Goal: Task Accomplishment & Management: Use online tool/utility

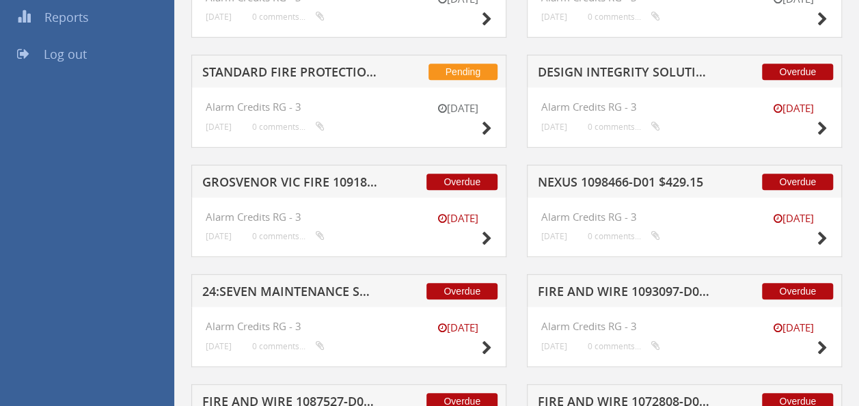
scroll to position [383, 0]
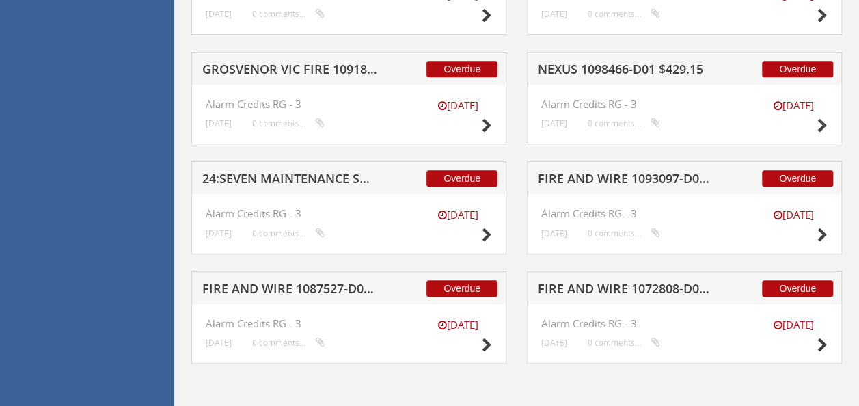
click at [622, 284] on h5 "FIRE AND WIRE 1072808-D01 $102.30" at bounding box center [626, 290] width 176 height 17
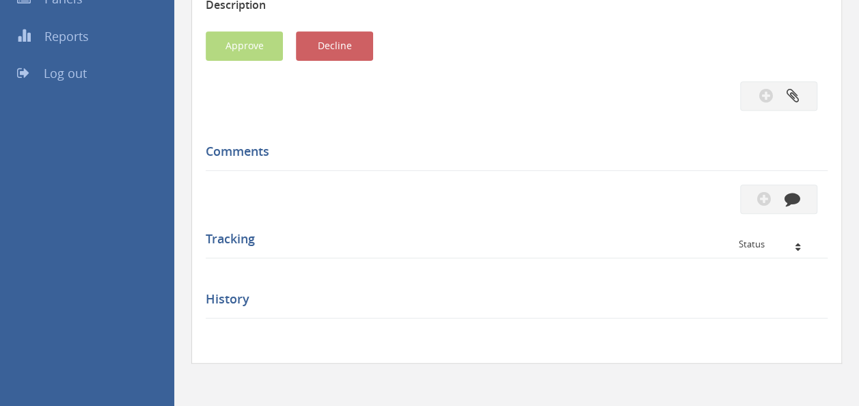
scroll to position [383, 0]
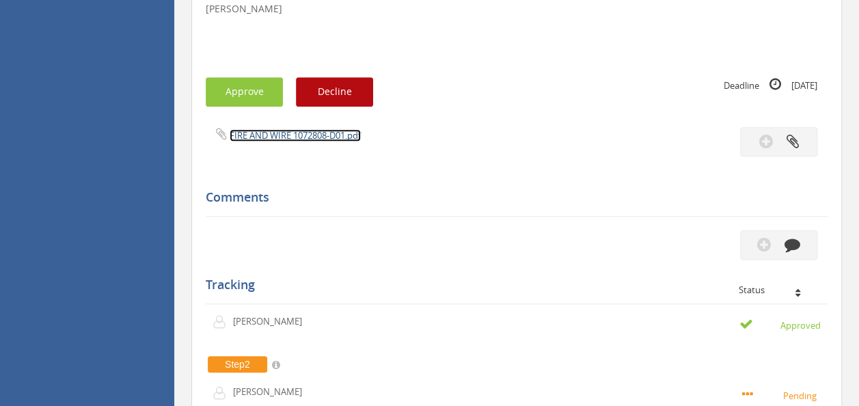
click at [282, 135] on link "FIRE AND WIRE 1072808-D01.pdf" at bounding box center [295, 135] width 131 height 12
click at [229, 93] on button "Approve" at bounding box center [244, 91] width 77 height 29
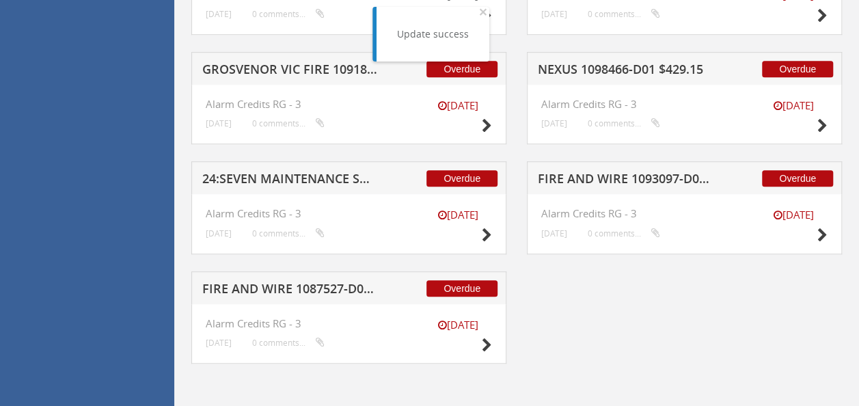
click at [324, 287] on h5 "FIRE AND WIRE 1087527-D01 $1,012.00" at bounding box center [290, 290] width 176 height 17
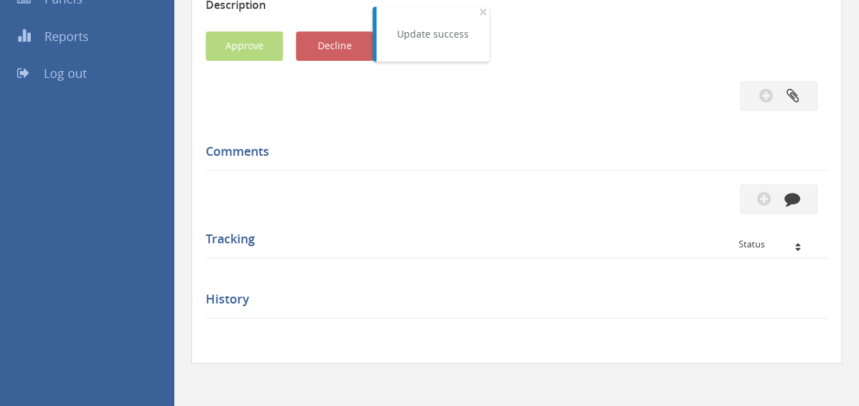
scroll to position [383, 0]
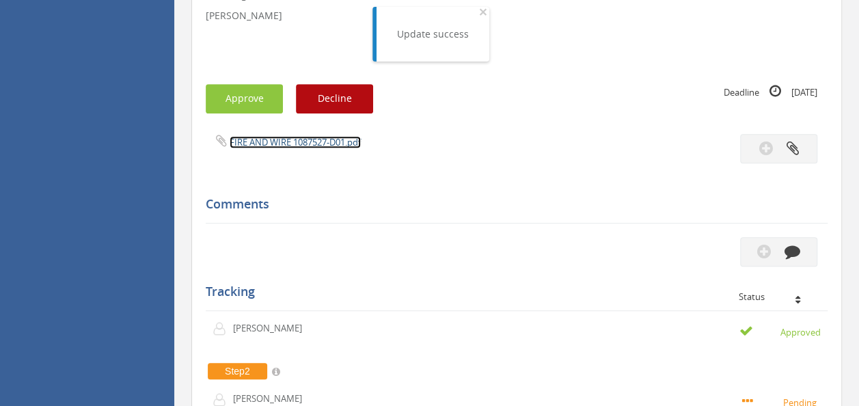
click at [294, 139] on link "FIRE AND WIRE 1087527-D01.pdf" at bounding box center [295, 142] width 131 height 12
click at [239, 105] on button "Approve" at bounding box center [244, 98] width 77 height 29
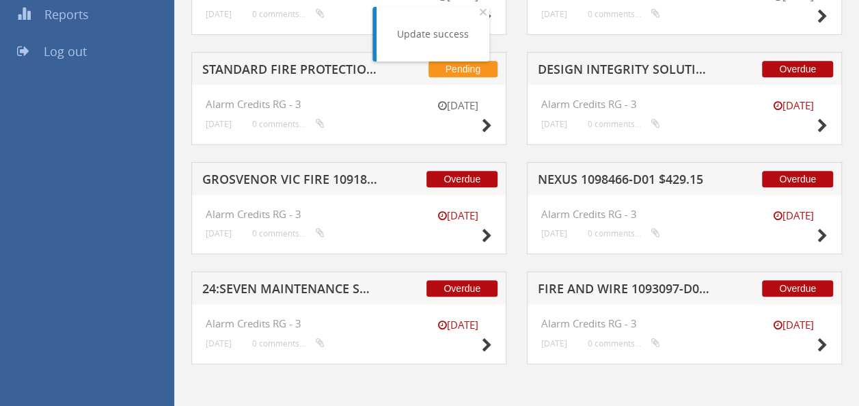
click at [657, 285] on h5 "FIRE AND WIRE 1093097-D01 $253.00" at bounding box center [626, 290] width 176 height 17
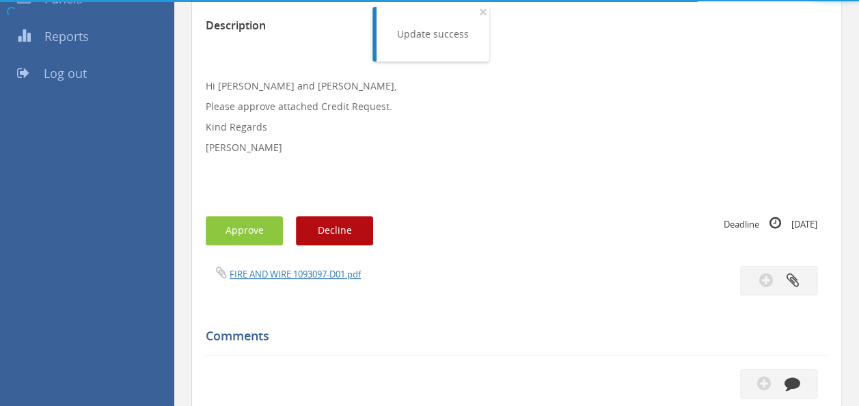
scroll to position [383, 0]
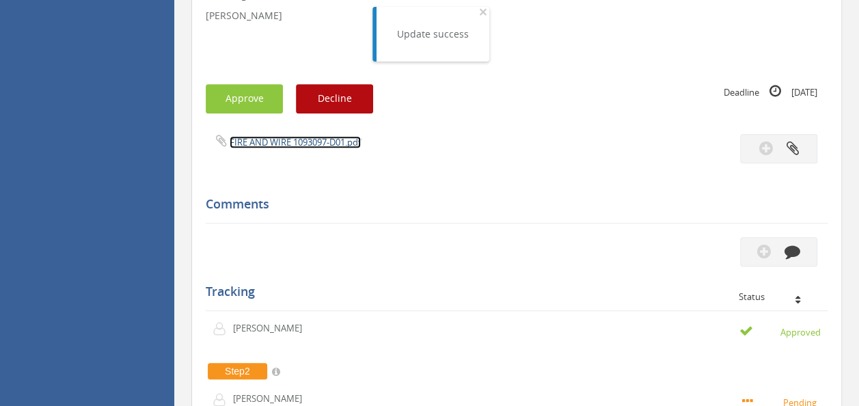
click at [297, 141] on link "FIRE AND WIRE 1093097-D01.pdf" at bounding box center [295, 142] width 131 height 12
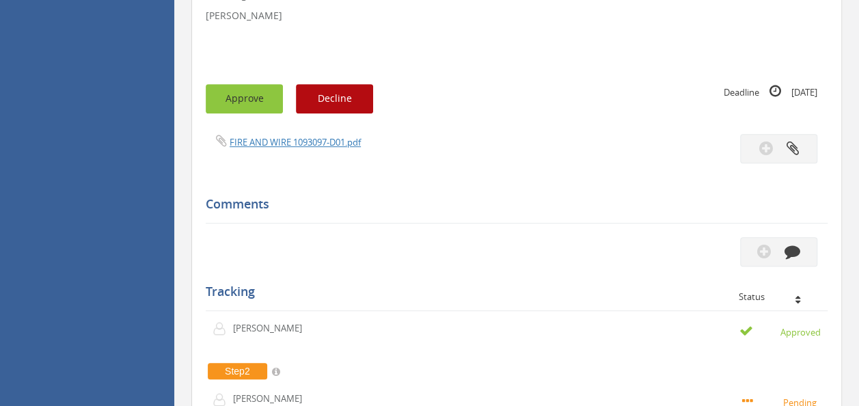
click at [238, 90] on button "Approve" at bounding box center [244, 98] width 77 height 29
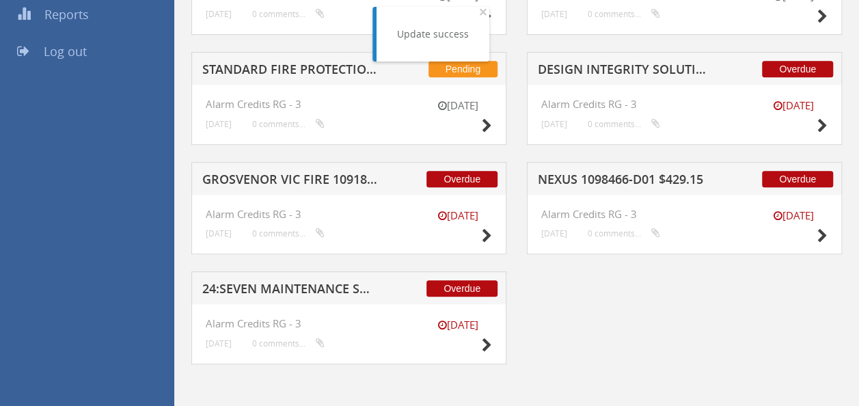
click at [299, 288] on h5 "24:SEVEN MAINTENANCE SOLUTIONS 1095989-D01 $498.96" at bounding box center [290, 290] width 176 height 17
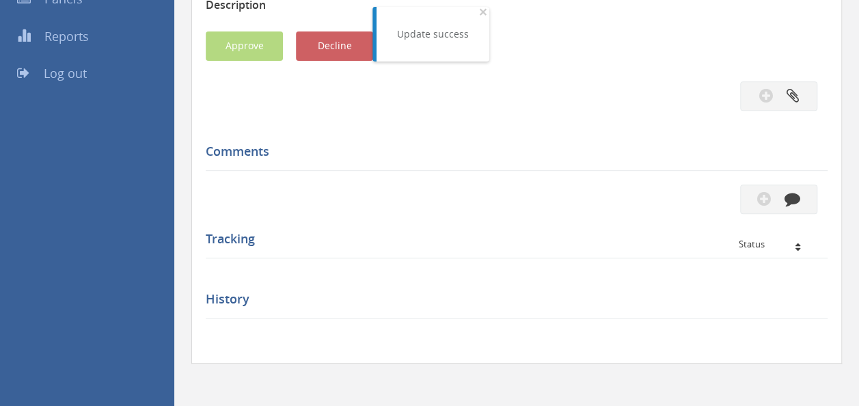
scroll to position [383, 0]
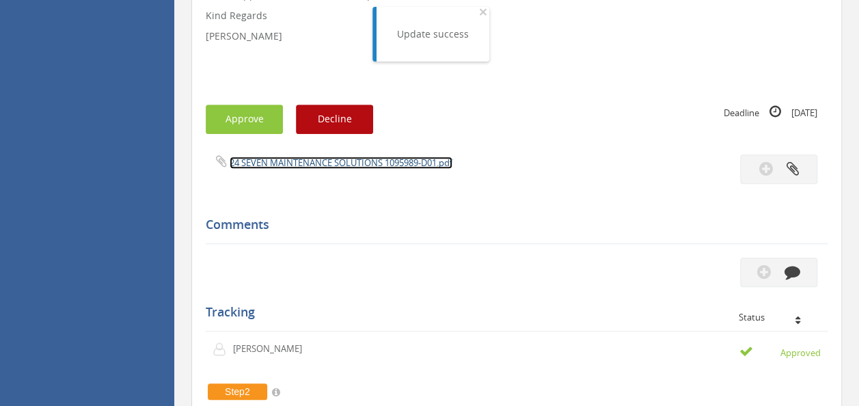
click at [325, 164] on link "24 SEVEN MAINTENANCE SOLUTIONS 1095989-D01.pdf" at bounding box center [341, 163] width 223 height 12
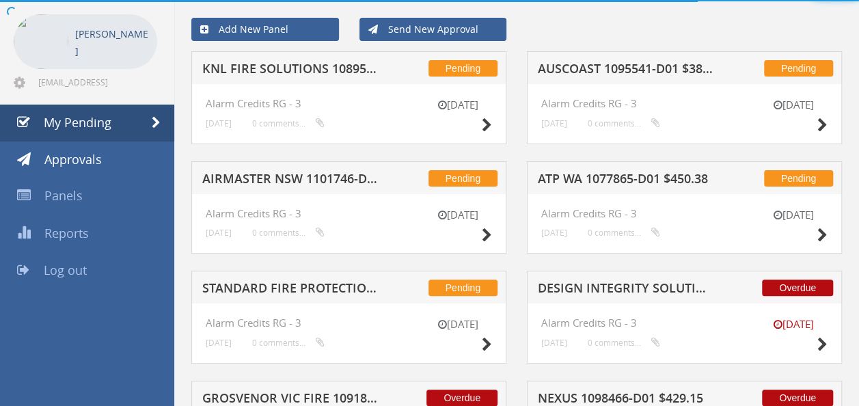
scroll to position [273, 0]
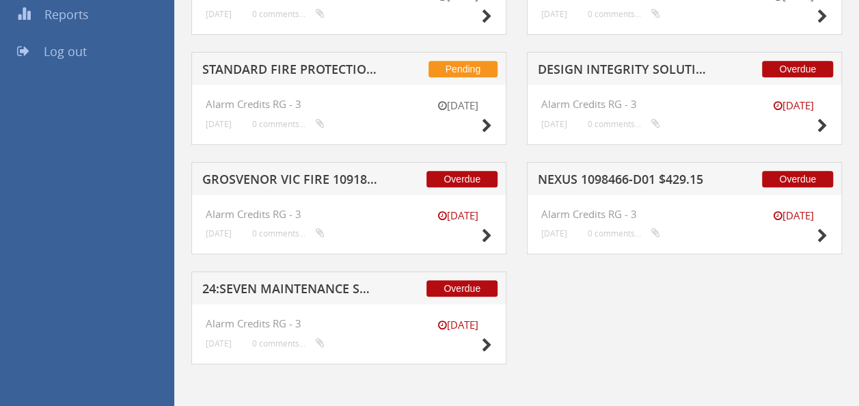
click at [629, 173] on h5 "NEXUS 1098466-D01 $429.15" at bounding box center [626, 181] width 176 height 17
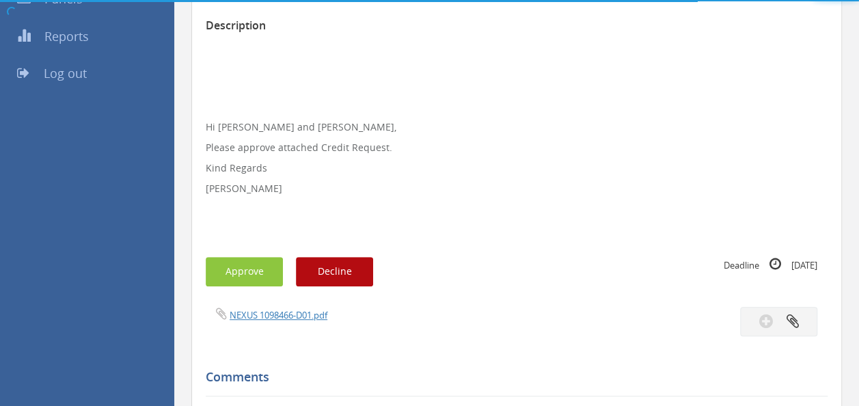
scroll to position [383, 0]
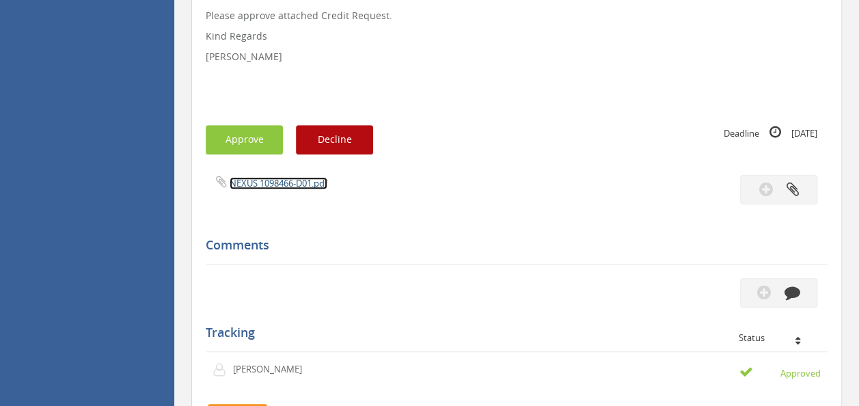
click at [277, 183] on link "NEXUS 1098466-D01.pdf" at bounding box center [279, 183] width 98 height 12
click at [233, 133] on button "Approve" at bounding box center [244, 139] width 77 height 29
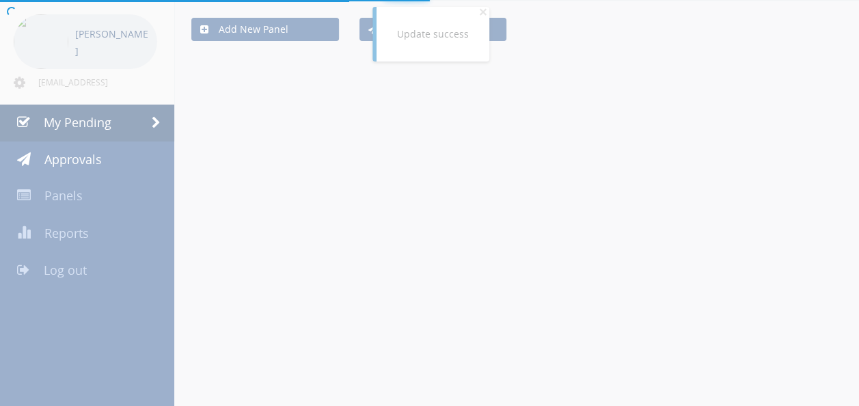
scroll to position [164, 0]
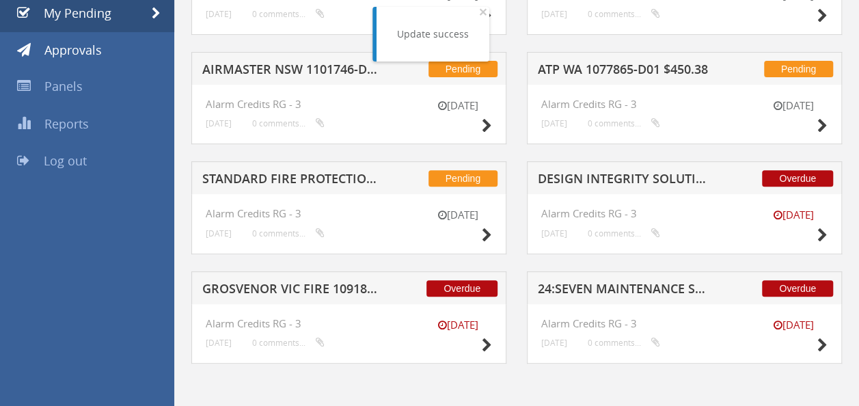
click at [609, 176] on h5 "DESIGN INTEGRITY SOLUTIONS 1082174-D01 $1,347.50" at bounding box center [626, 180] width 176 height 17
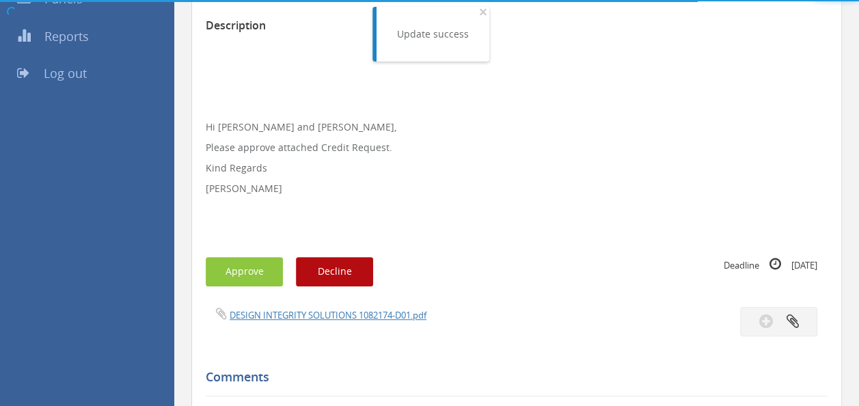
scroll to position [383, 0]
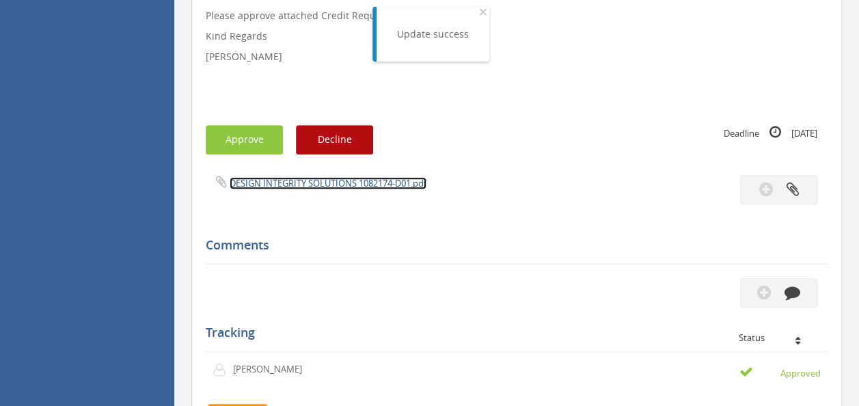
click at [298, 186] on link "DESIGN INTEGRITY SOLUTIONS 1082174-D01.pdf" at bounding box center [328, 183] width 197 height 12
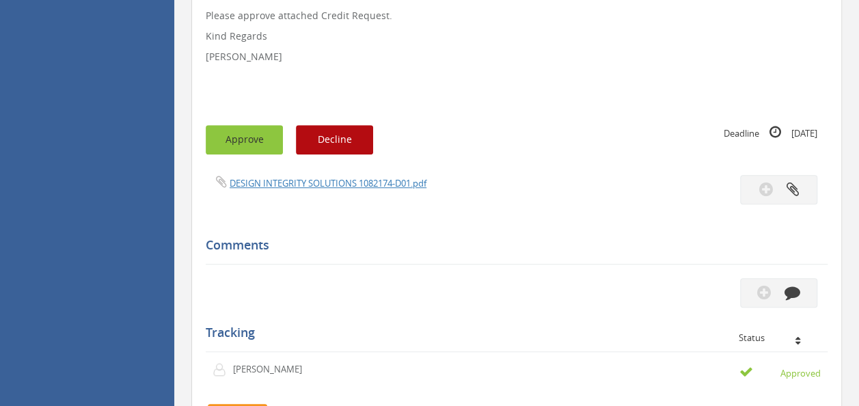
click at [242, 144] on button "Approve" at bounding box center [244, 139] width 77 height 29
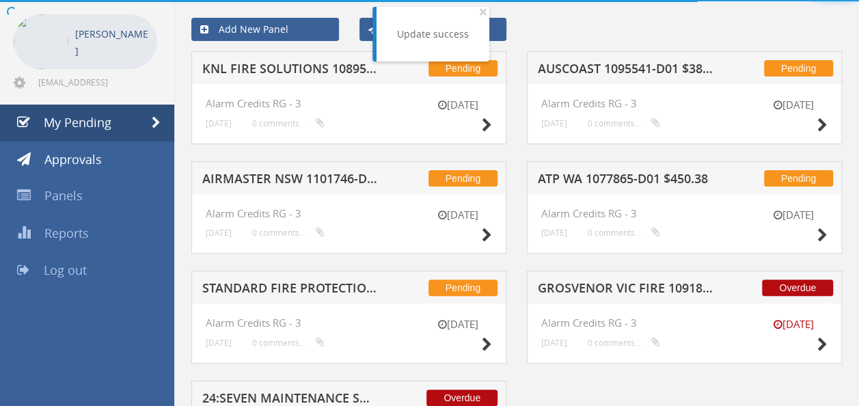
scroll to position [164, 0]
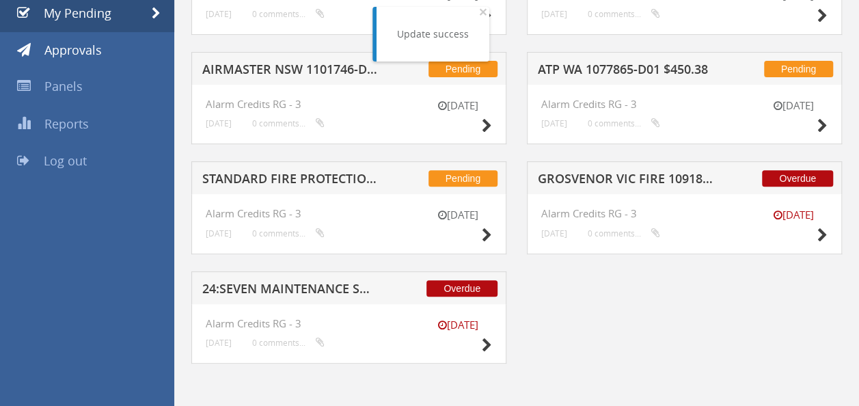
click at [254, 179] on h5 "STANDARD FIRE PROTECTION 1100381-D01 $377.20" at bounding box center [290, 180] width 176 height 17
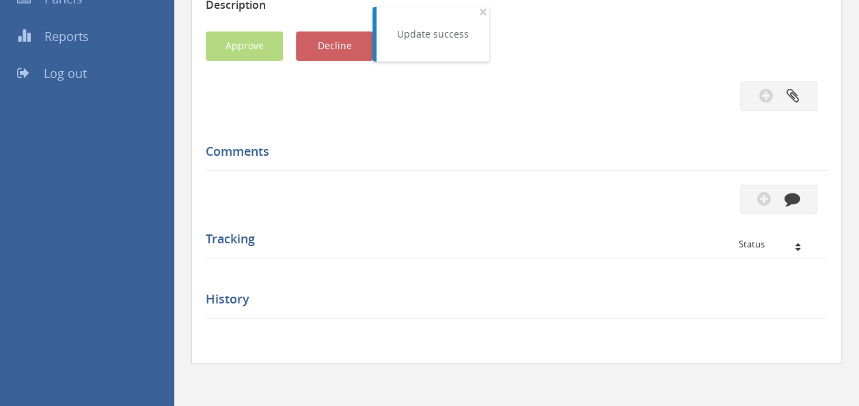
scroll to position [383, 0]
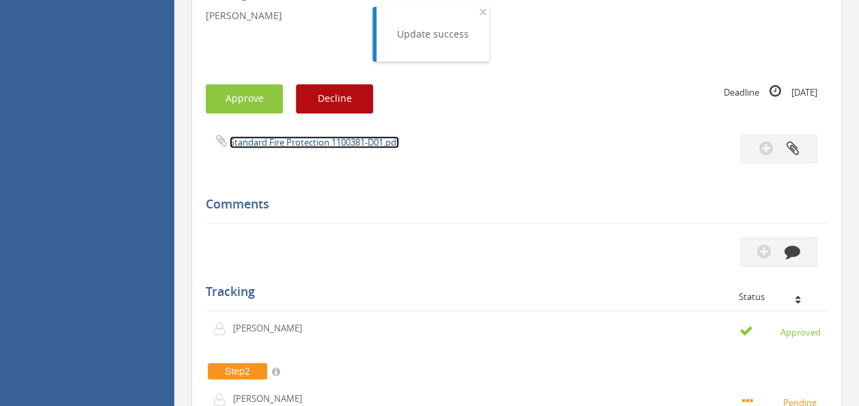
click at [307, 146] on link "Standard Fire Protection 1100381-D01.pdf" at bounding box center [314, 142] width 169 height 12
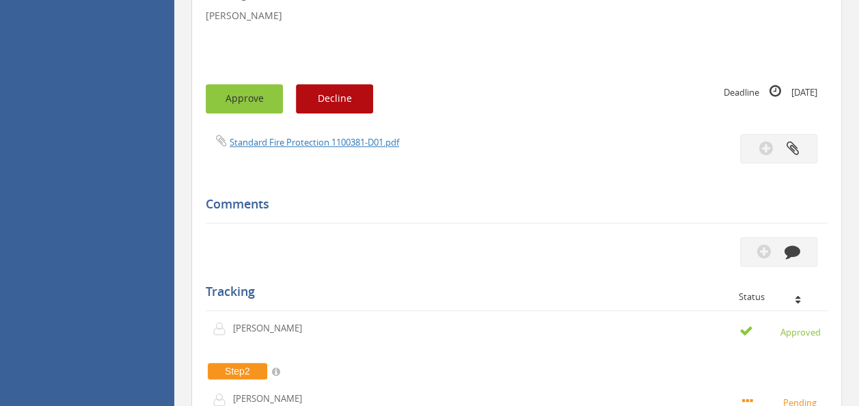
click at [251, 93] on button "Approve" at bounding box center [244, 98] width 77 height 29
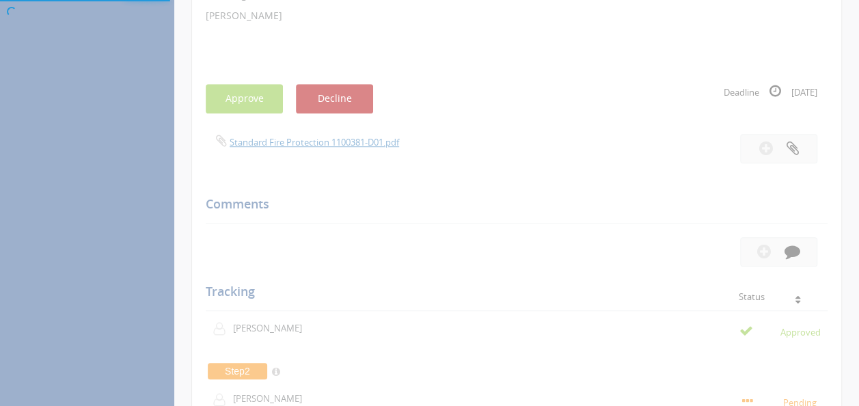
scroll to position [55, 0]
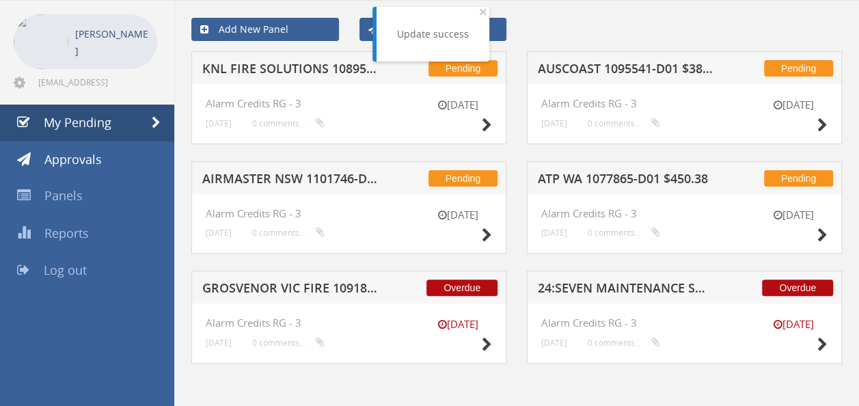
click at [284, 175] on h5 "AIRMASTER NSW 1101746-D01 $668.80" at bounding box center [290, 180] width 176 height 17
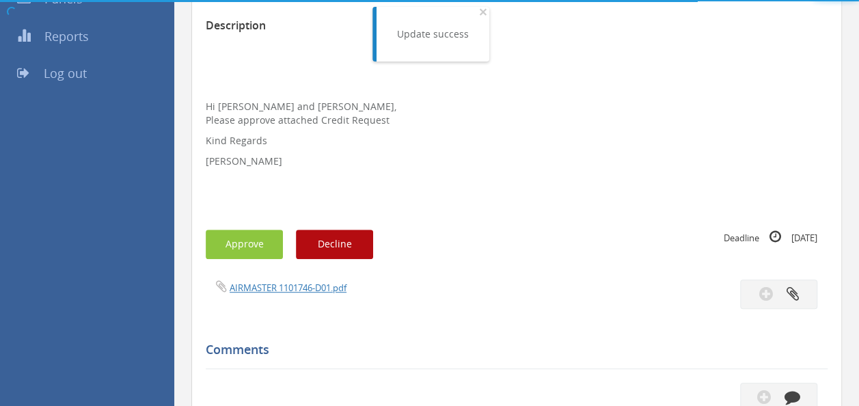
scroll to position [383, 0]
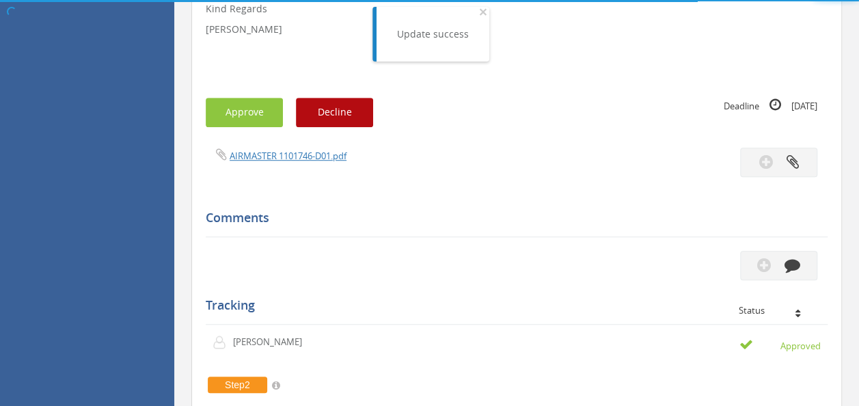
click at [283, 164] on div "AIRMASTER 1101746-D01.pdf" at bounding box center [516, 162] width 642 height 29
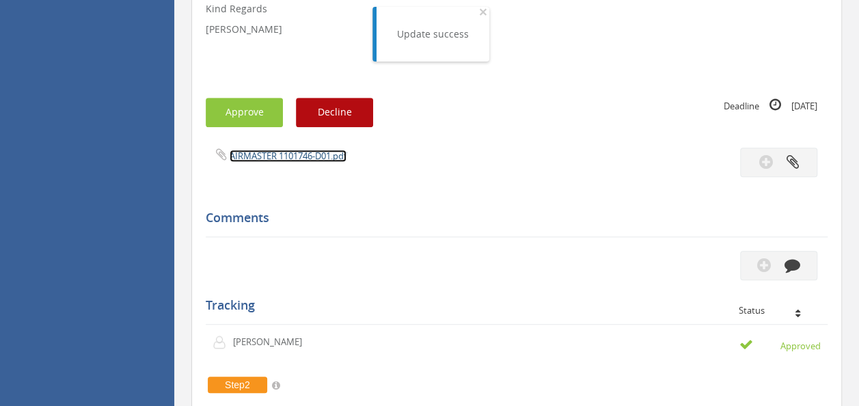
click at [286, 154] on link "AIRMASTER 1101746-D01.pdf" at bounding box center [288, 156] width 117 height 12
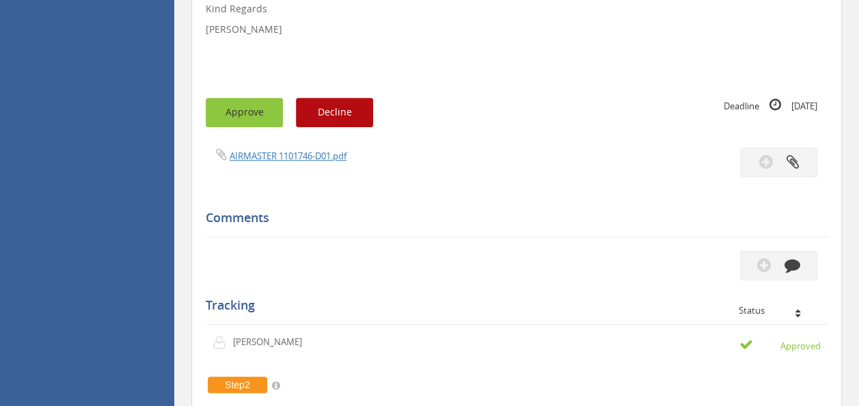
click at [218, 109] on button "Approve" at bounding box center [244, 112] width 77 height 29
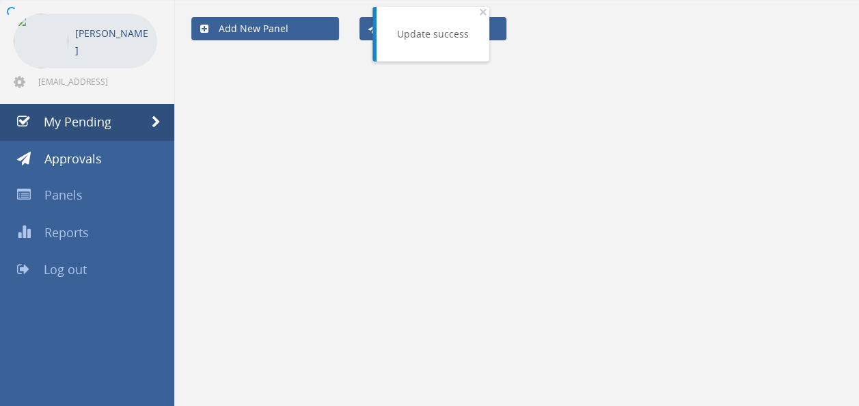
scroll to position [55, 0]
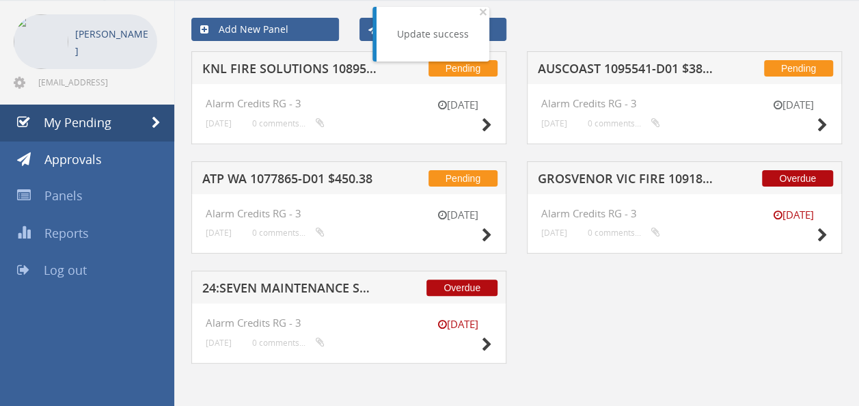
click at [286, 70] on h5 "KNL FIRE SOLUTIONS 1089567-D01 $2,877.45" at bounding box center [290, 70] width 176 height 17
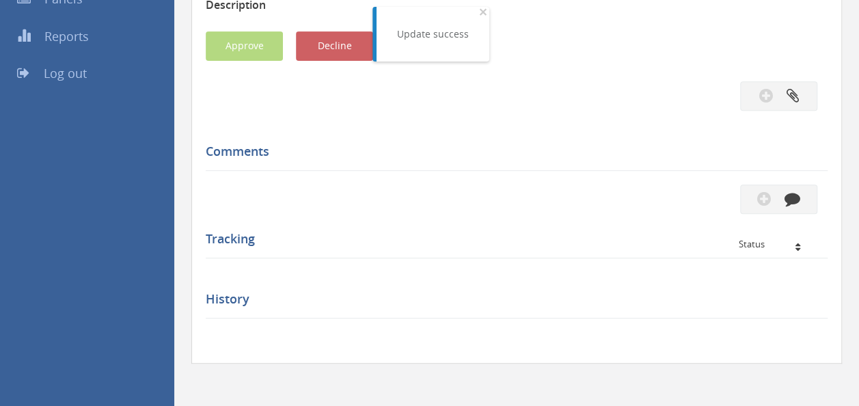
scroll to position [383, 0]
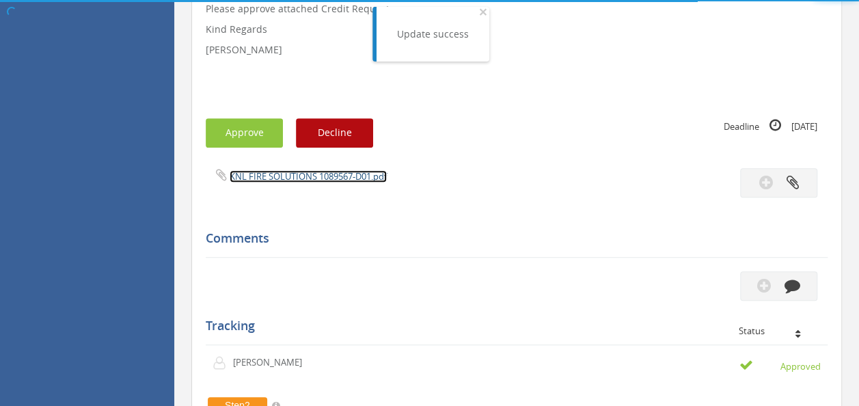
click at [288, 176] on link "KNL FIRE SOLUTIONS 1089567-D01.pdf" at bounding box center [308, 176] width 157 height 12
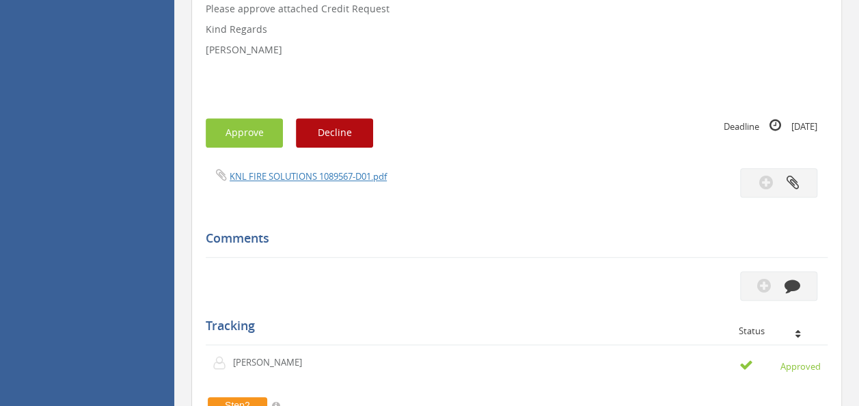
click at [249, 115] on div "Subject KNL FIRE SOLUTIONS 1089567-D01 $2,877.45 Description Hi [PERSON_NAME] a…" at bounding box center [517, 259] width 622 height 882
click at [247, 119] on button "Approve" at bounding box center [244, 132] width 77 height 29
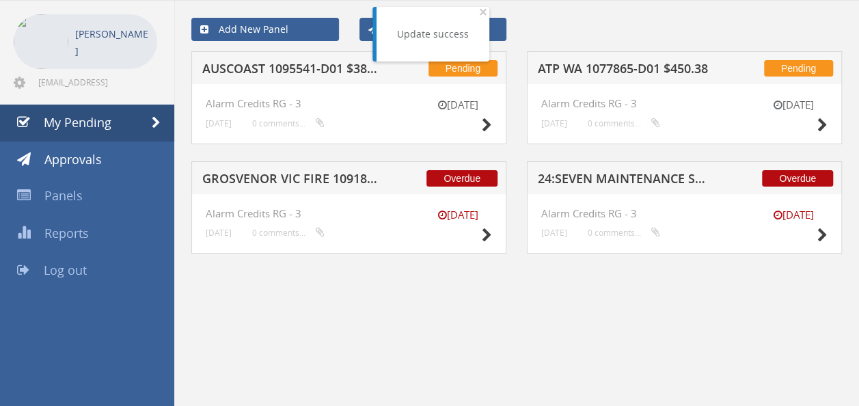
click at [293, 62] on h5 "AUSCOAST 1095541-D01 $38.79" at bounding box center [290, 70] width 176 height 17
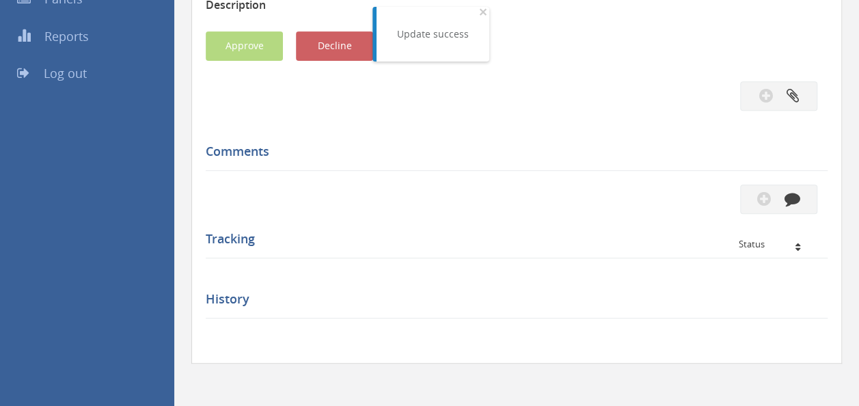
scroll to position [383, 0]
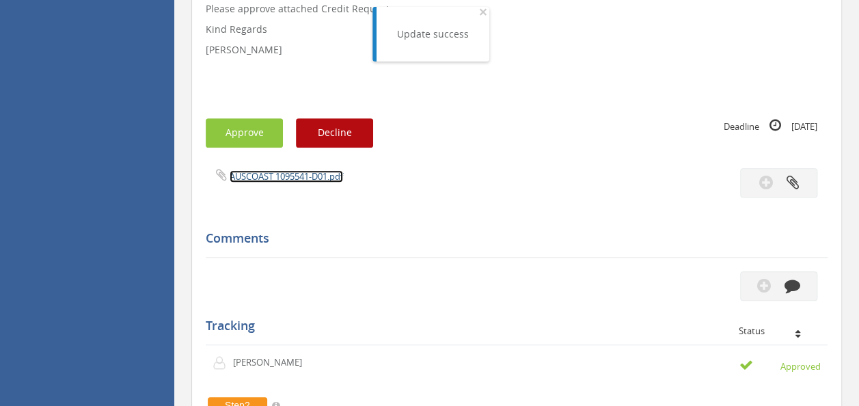
click at [281, 175] on link "AUSCOAST 1095541-D01.pdf" at bounding box center [286, 176] width 113 height 12
click at [234, 135] on button "Approve" at bounding box center [244, 132] width 77 height 29
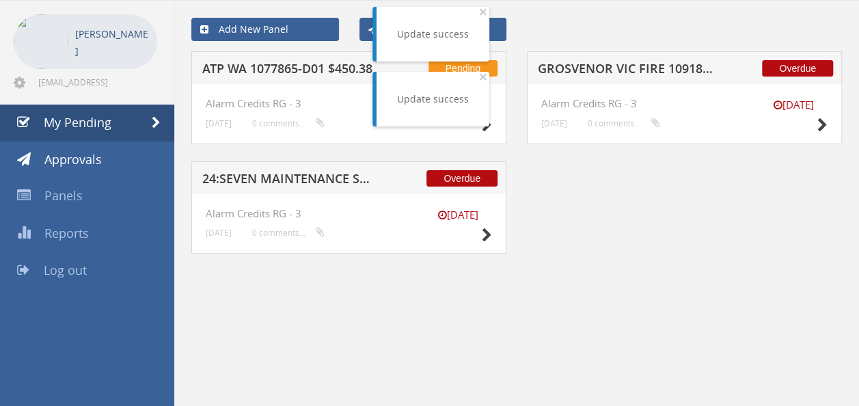
click at [288, 68] on h5 "ATP WA 1077865-D01 $450.38" at bounding box center [290, 70] width 176 height 17
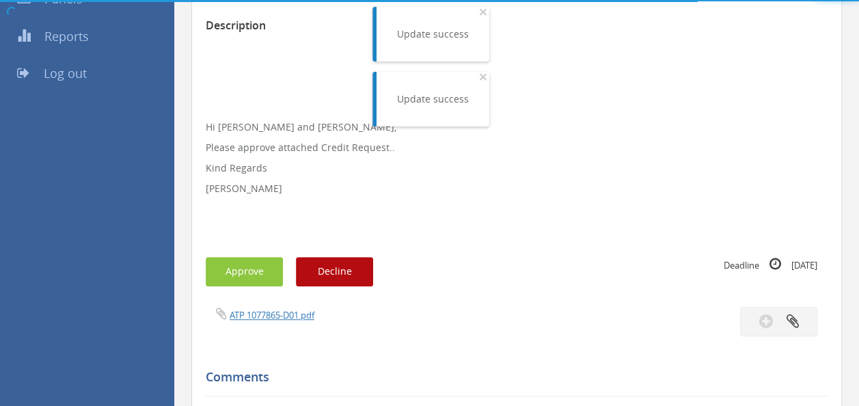
scroll to position [383, 0]
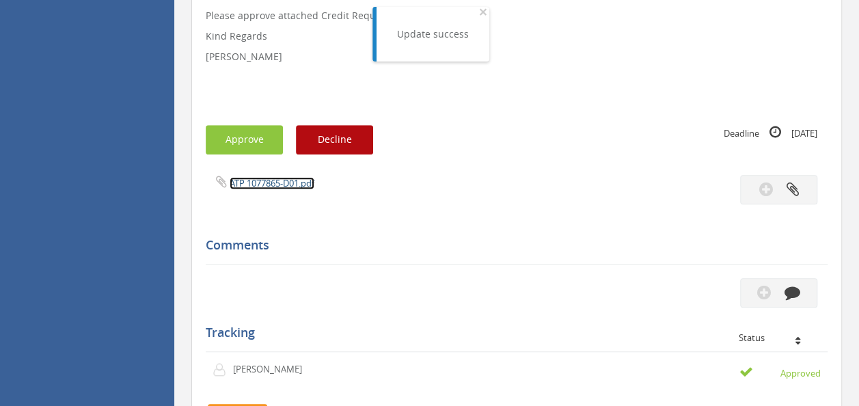
click at [265, 183] on link "ATP 1077865-D01.pdf" at bounding box center [272, 183] width 85 height 12
click at [253, 144] on button "Approve" at bounding box center [244, 139] width 77 height 29
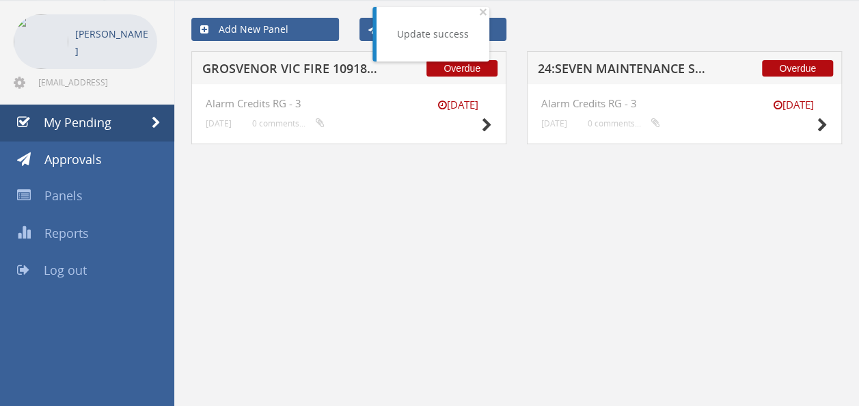
click at [311, 70] on h5 "GROSVENOR VIC FIRE 1091862-D01 $327.36" at bounding box center [290, 70] width 176 height 17
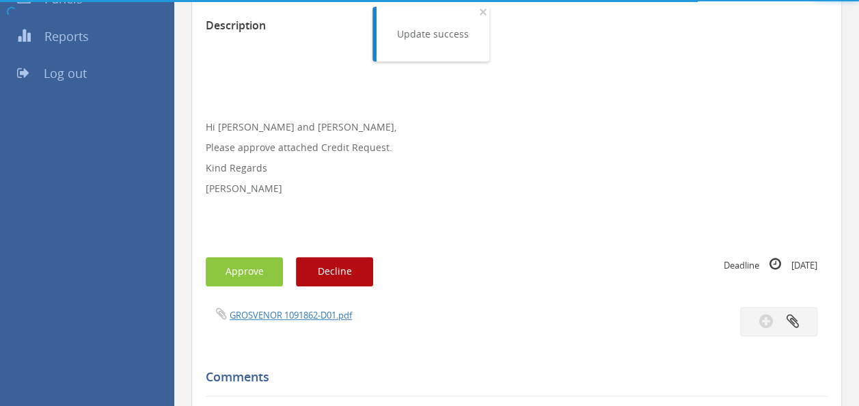
scroll to position [383, 0]
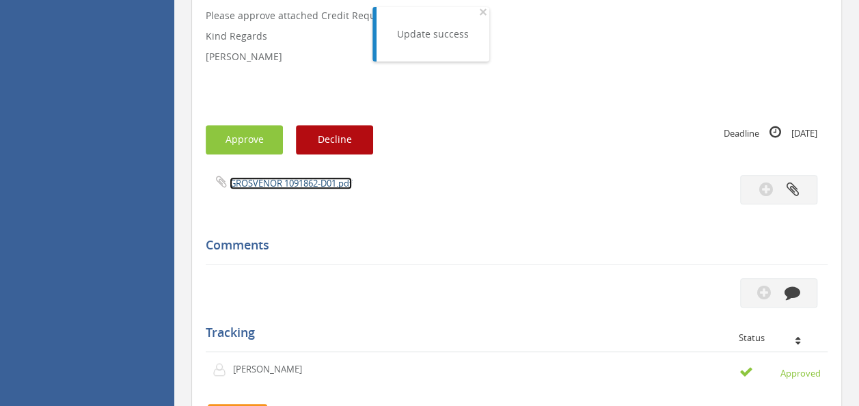
click at [279, 185] on link "GROSVENOR 1091862-D01.pdf" at bounding box center [291, 183] width 122 height 12
click at [239, 128] on button "Approve" at bounding box center [244, 139] width 77 height 29
